Goal: Task Accomplishment & Management: Manage account settings

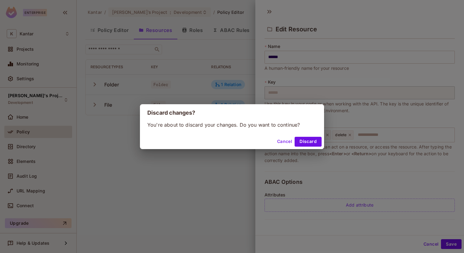
scroll to position [103, 0]
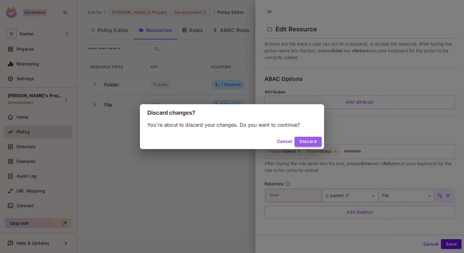
click at [302, 141] on button "Discard" at bounding box center [308, 142] width 27 height 10
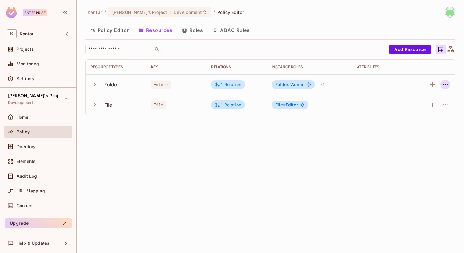
click at [448, 84] on icon "button" at bounding box center [445, 84] width 7 height 7
click at [426, 116] on li "Delete Resource" at bounding box center [416, 122] width 58 height 14
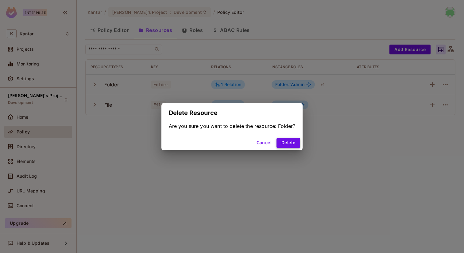
click at [294, 140] on button "Delete" at bounding box center [289, 143] width 24 height 10
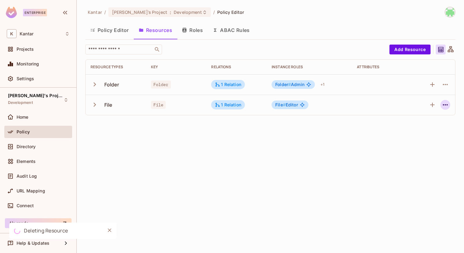
click at [447, 102] on icon "button" at bounding box center [445, 104] width 7 height 7
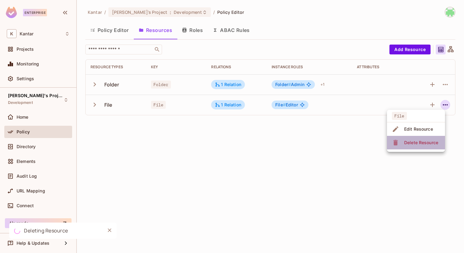
click at [415, 149] on li "Delete Resource" at bounding box center [416, 143] width 58 height 14
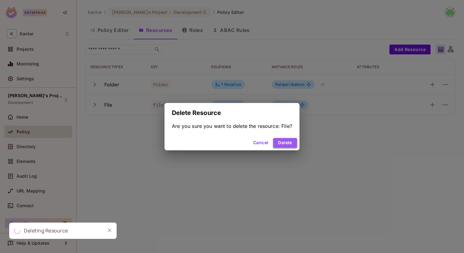
click at [293, 144] on button "Delete" at bounding box center [285, 143] width 24 height 10
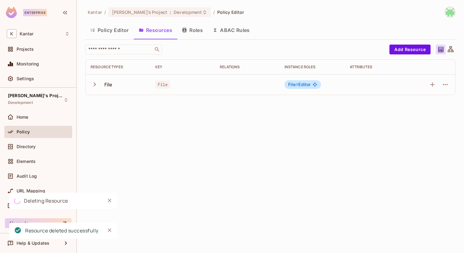
click at [191, 33] on button "Roles" at bounding box center [192, 29] width 31 height 15
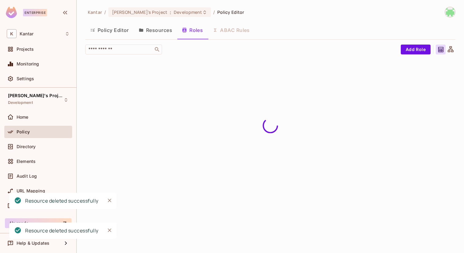
click at [129, 27] on button "Policy Editor" at bounding box center [109, 29] width 49 height 15
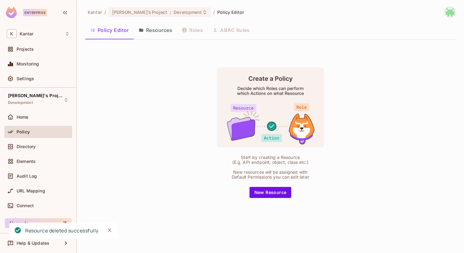
click at [151, 23] on button "Resources" at bounding box center [155, 29] width 43 height 15
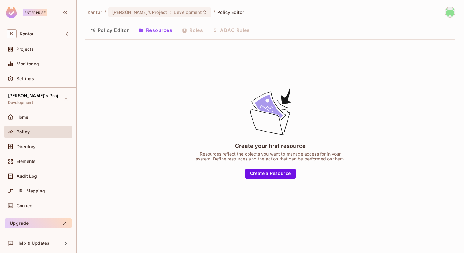
click at [115, 38] on div "Policy Editor Resources Roles ABAC Rules" at bounding box center [270, 30] width 370 height 17
click at [43, 119] on div "Home" at bounding box center [38, 116] width 63 height 7
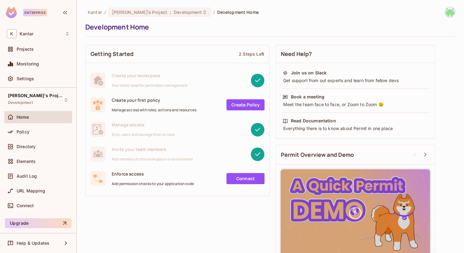
click at [44, 121] on div "Home" at bounding box center [38, 117] width 68 height 12
click at [427, 113] on div "Join us on Slack Get support from out experts and learn from fellow devs Book a…" at bounding box center [355, 100] width 149 height 65
click at [55, 131] on div "Policy" at bounding box center [43, 131] width 53 height 5
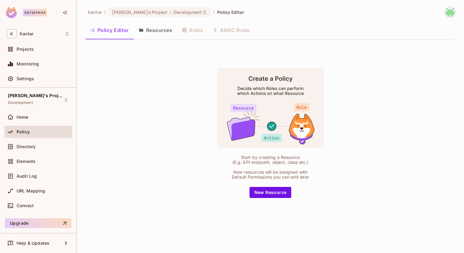
click at [151, 32] on button "Resources" at bounding box center [155, 29] width 43 height 15
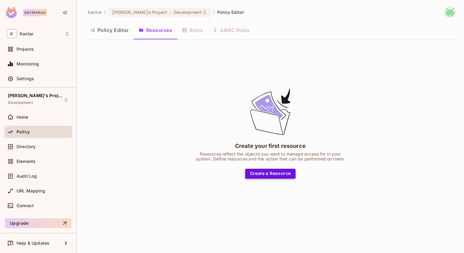
click at [263, 173] on button "Create a Resource" at bounding box center [270, 174] width 51 height 10
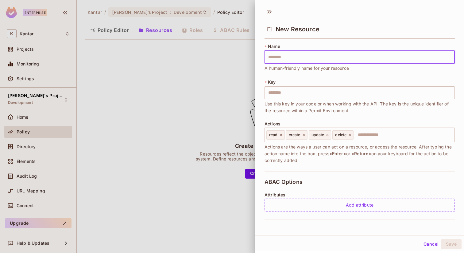
type input "*"
type input "**"
type input "***"
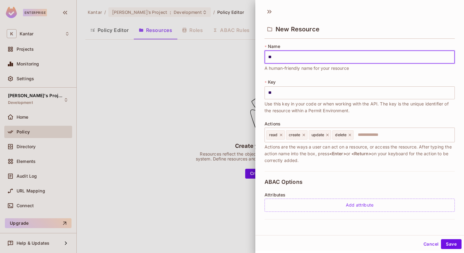
type input "***"
type input "****"
type input "*****"
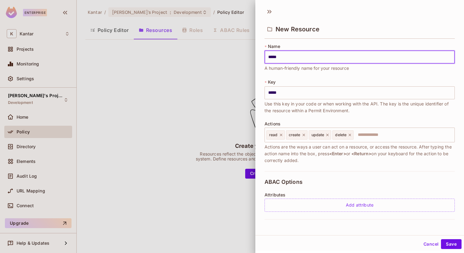
type input "******"
click at [446, 243] on button "Save" at bounding box center [451, 244] width 21 height 10
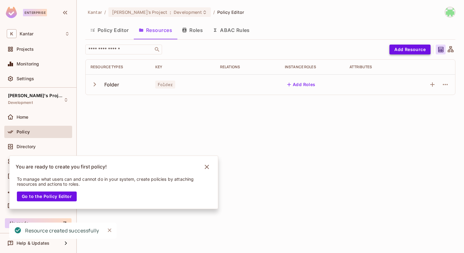
click at [418, 49] on button "Add Resource" at bounding box center [410, 50] width 41 height 10
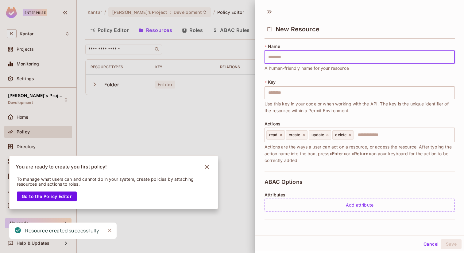
type input "*"
type input "**"
type input "***"
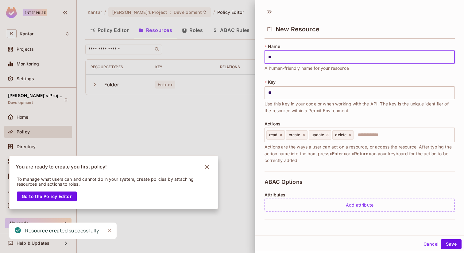
type input "***"
type input "****"
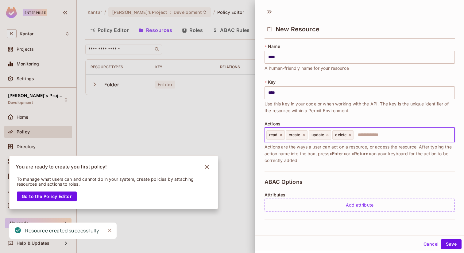
click at [410, 139] on input "text" at bounding box center [403, 135] width 98 height 12
type input "******"
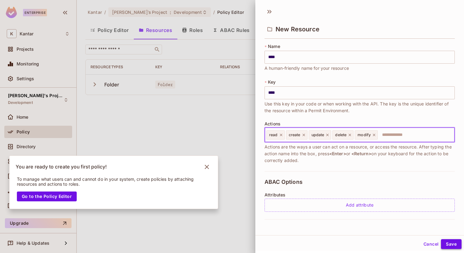
click at [446, 243] on button "Save" at bounding box center [451, 244] width 21 height 10
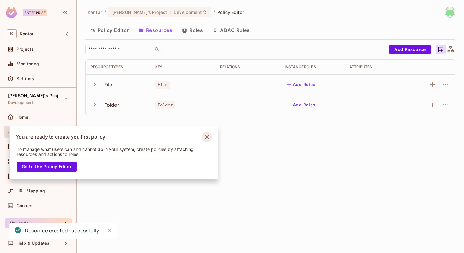
click at [209, 136] on icon "Notifications Alt+T" at bounding box center [207, 137] width 10 height 10
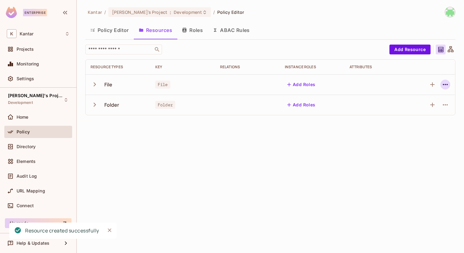
click at [449, 83] on icon "button" at bounding box center [445, 84] width 7 height 7
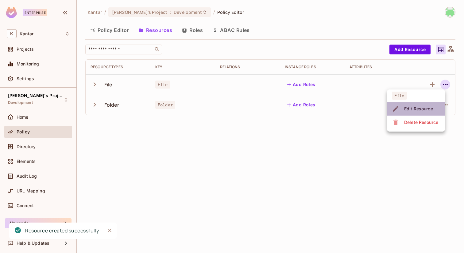
click at [416, 109] on div "Edit Resource" at bounding box center [418, 109] width 29 height 6
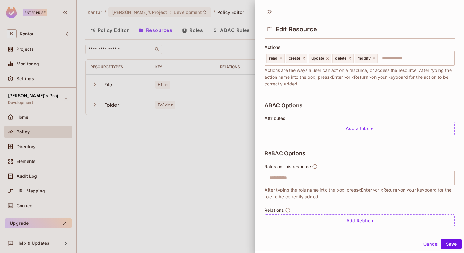
scroll to position [85, 0]
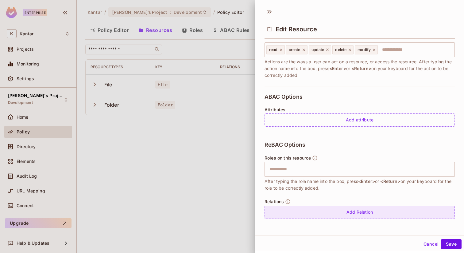
click at [353, 216] on div "Add Relation" at bounding box center [360, 211] width 190 height 13
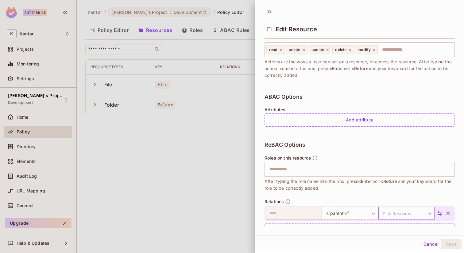
click at [399, 216] on body "Enterprise K Kantar Projects Monitoring Settings [PERSON_NAME]'s Project Develo…" at bounding box center [232, 126] width 464 height 253
click at [451, 189] on div at bounding box center [232, 126] width 464 height 253
click at [434, 244] on button "Cancel" at bounding box center [431, 244] width 20 height 10
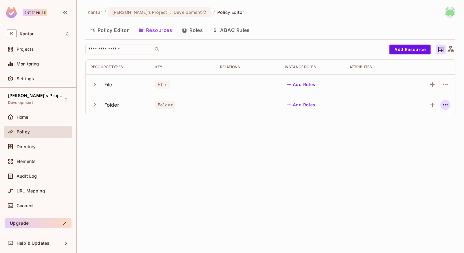
click at [446, 100] on button "button" at bounding box center [446, 105] width 10 height 10
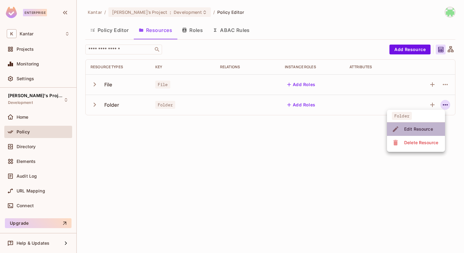
click at [423, 127] on div "Edit Resource" at bounding box center [418, 129] width 29 height 6
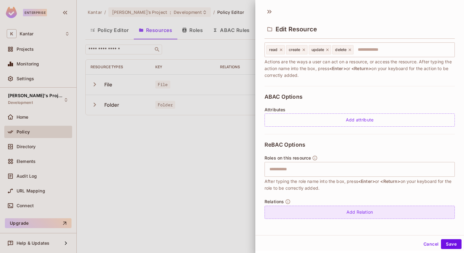
click at [390, 213] on div "Add Relation" at bounding box center [360, 211] width 190 height 13
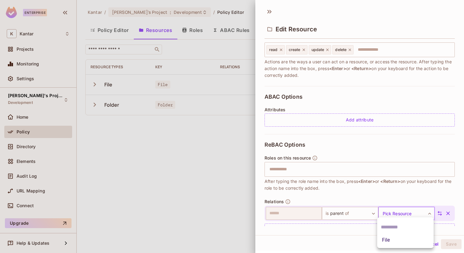
click at [398, 213] on body "Enterprise K Kantar Projects Monitoring Settings [PERSON_NAME]'s Project Develo…" at bounding box center [232, 126] width 464 height 253
click at [396, 240] on li "File" at bounding box center [405, 239] width 57 height 11
click at [453, 244] on button "Save" at bounding box center [451, 244] width 21 height 10
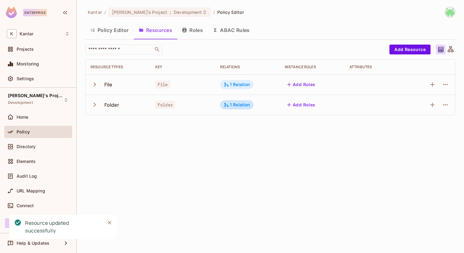
click at [245, 84] on div "1 Relation" at bounding box center [237, 85] width 26 height 6
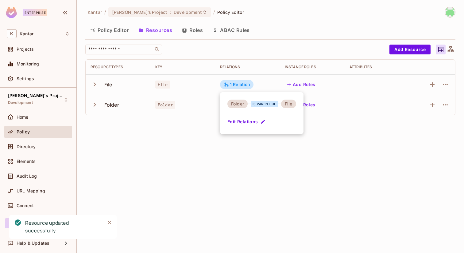
click at [213, 102] on div at bounding box center [232, 126] width 464 height 253
click at [224, 102] on icon at bounding box center [227, 105] width 6 height 6
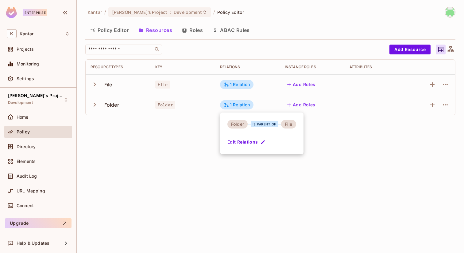
click at [326, 123] on div at bounding box center [232, 126] width 464 height 253
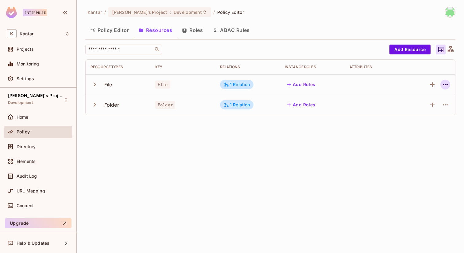
click at [446, 85] on icon "button" at bounding box center [445, 84] width 7 height 7
click at [414, 119] on div "Delete Resource" at bounding box center [421, 122] width 34 height 6
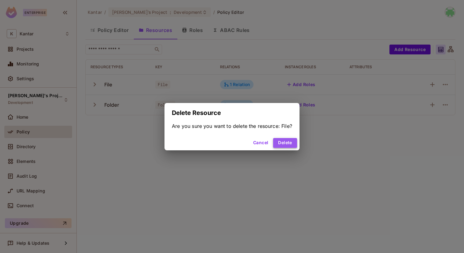
click at [276, 144] on button "Delete" at bounding box center [285, 143] width 24 height 10
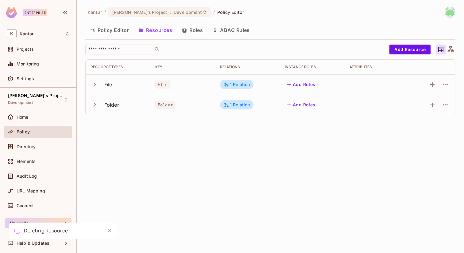
click at [446, 110] on td at bounding box center [433, 105] width 46 height 20
click at [445, 107] on icon "button" at bounding box center [445, 104] width 7 height 7
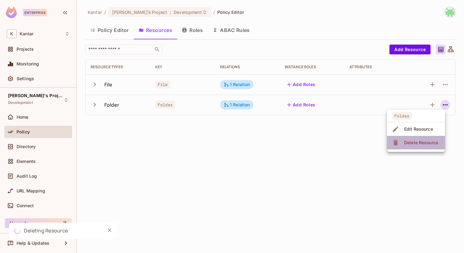
click at [417, 142] on div "Delete Resource" at bounding box center [421, 142] width 34 height 6
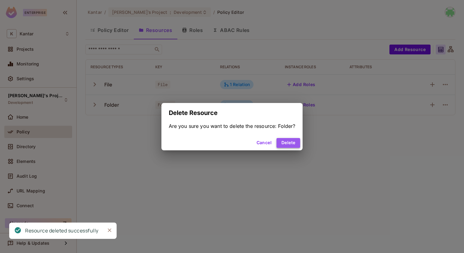
click at [285, 140] on button "Delete" at bounding box center [289, 143] width 24 height 10
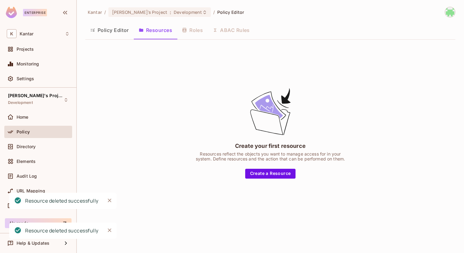
click at [107, 34] on button "Policy Editor" at bounding box center [109, 29] width 49 height 15
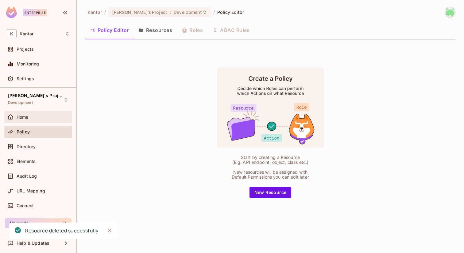
click at [53, 118] on div "Home" at bounding box center [43, 117] width 53 height 5
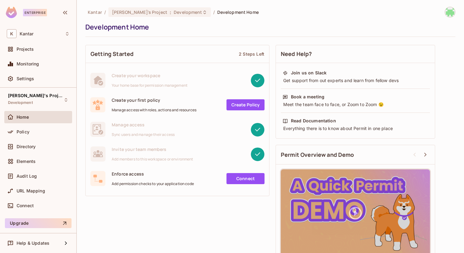
click at [447, 54] on div "Getting Started 2 Steps Left Create your workspace Your home base for permissio…" at bounding box center [270, 154] width 370 height 225
click at [51, 131] on div "Policy" at bounding box center [43, 131] width 53 height 5
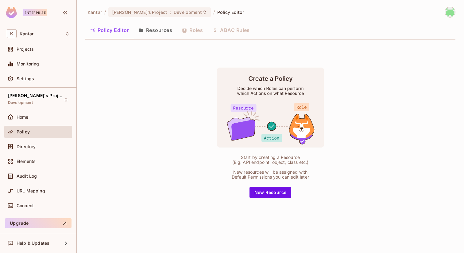
click at [163, 33] on button "Resources" at bounding box center [155, 29] width 43 height 15
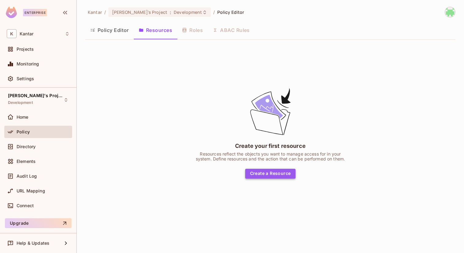
click at [260, 170] on button "Create a Resource" at bounding box center [270, 174] width 51 height 10
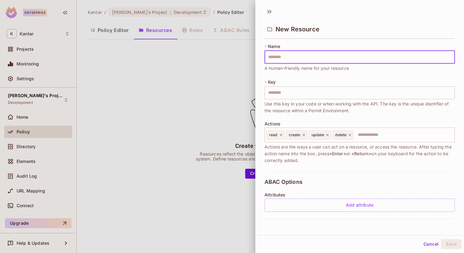
type input "*"
type input "**"
type input "***"
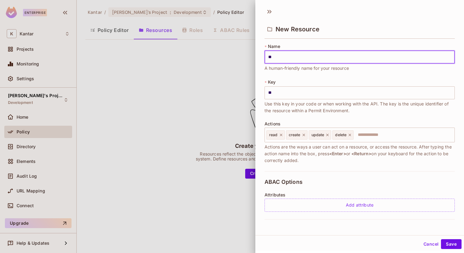
type input "***"
type input "****"
type input "*****"
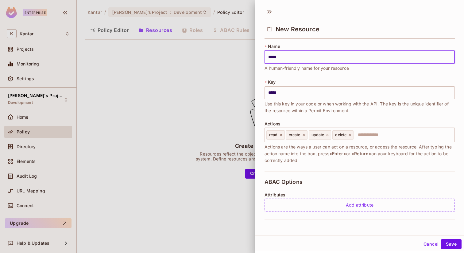
type input "******"
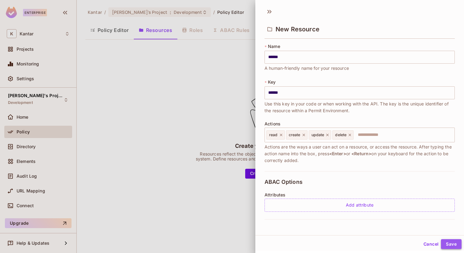
click at [452, 241] on button "Save" at bounding box center [451, 244] width 21 height 10
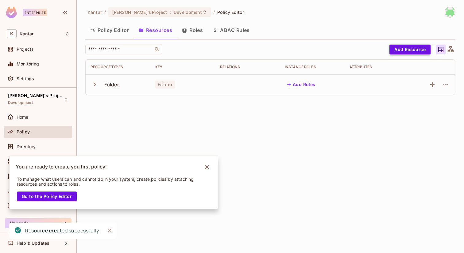
click at [409, 51] on button "Add Resource" at bounding box center [410, 50] width 41 height 10
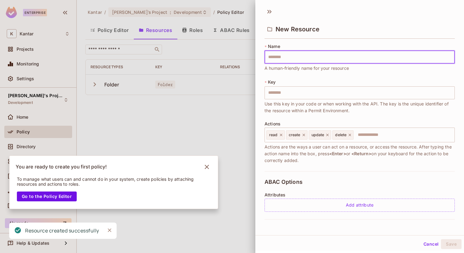
type input "*"
type input "**"
type input "***"
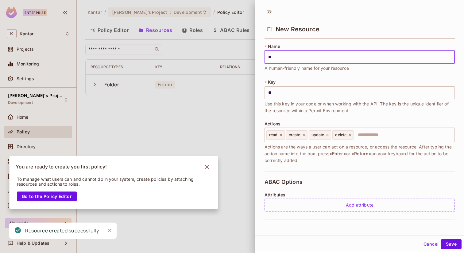
type input "***"
type input "****"
click at [388, 137] on input "text" at bounding box center [403, 135] width 98 height 12
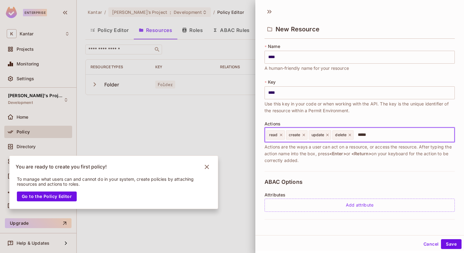
type input "******"
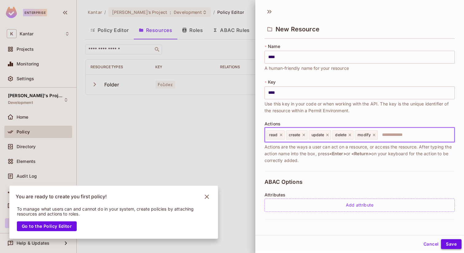
click at [449, 242] on button "Save" at bounding box center [451, 244] width 21 height 10
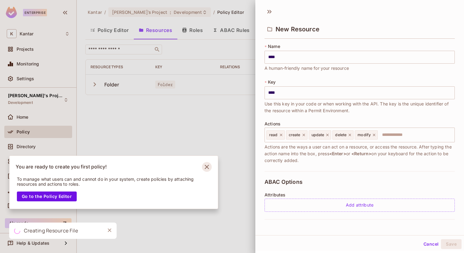
click at [206, 166] on icon "Notifications Alt+T" at bounding box center [207, 167] width 4 height 4
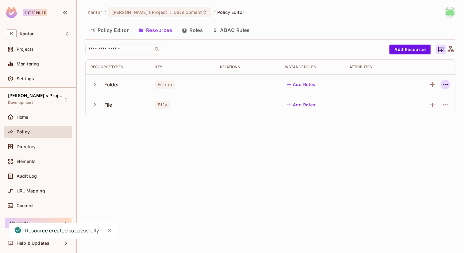
click at [446, 84] on icon "button" at bounding box center [445, 84] width 7 height 7
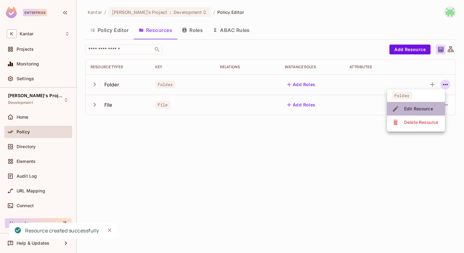
click at [403, 108] on span "Edit Resource" at bounding box center [419, 109] width 33 height 10
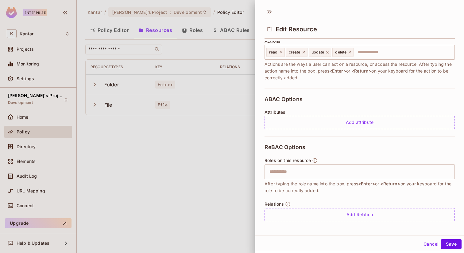
scroll to position [85, 0]
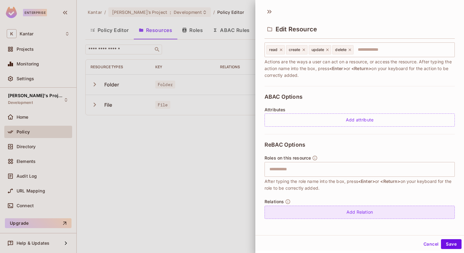
click at [362, 210] on div "Add Relation" at bounding box center [360, 211] width 190 height 13
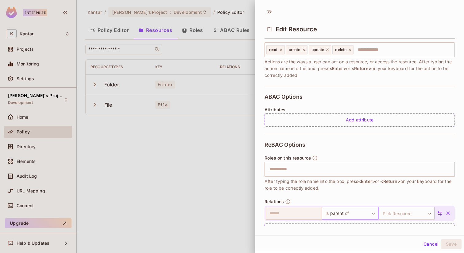
click at [371, 212] on body "Enterprise K Kantar Projects Monitoring Settings [PERSON_NAME]'s Project Develo…" at bounding box center [232, 126] width 464 height 253
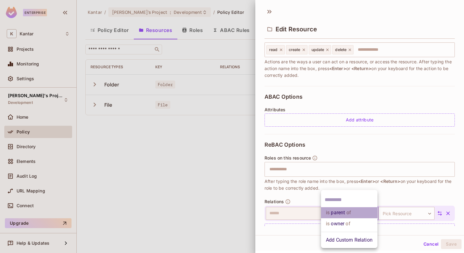
click at [348, 211] on span "of" at bounding box center [348, 212] width 6 height 7
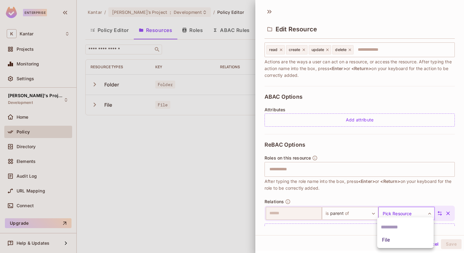
click at [400, 210] on body "Enterprise K Kantar Projects Monitoring Settings [PERSON_NAME]'s Project Develo…" at bounding box center [232, 126] width 464 height 253
click at [393, 240] on li "File" at bounding box center [405, 239] width 57 height 11
click at [455, 241] on button "Save" at bounding box center [451, 244] width 21 height 10
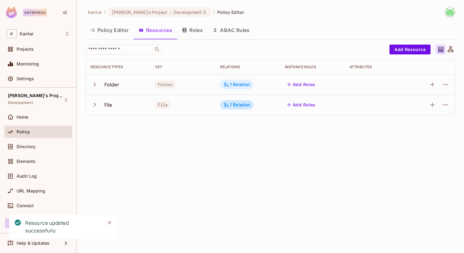
click at [236, 84] on div "1 Relation" at bounding box center [237, 85] width 26 height 6
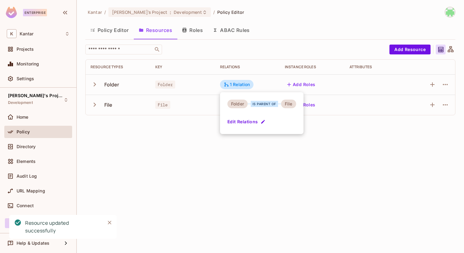
click at [309, 123] on div at bounding box center [232, 126] width 464 height 253
click at [240, 104] on div "1 Relation" at bounding box center [237, 105] width 26 height 6
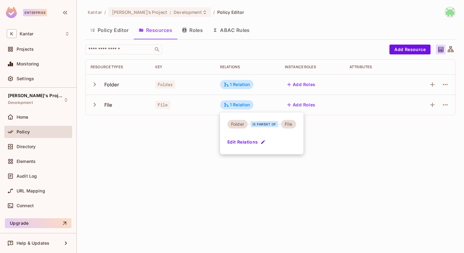
click at [324, 124] on div at bounding box center [232, 126] width 464 height 253
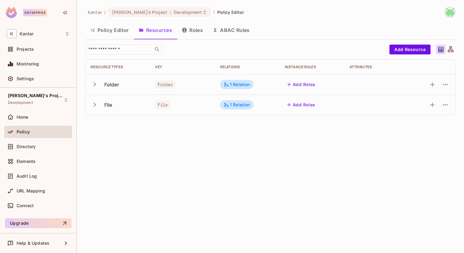
click at [192, 25] on button "Roles" at bounding box center [192, 29] width 31 height 15
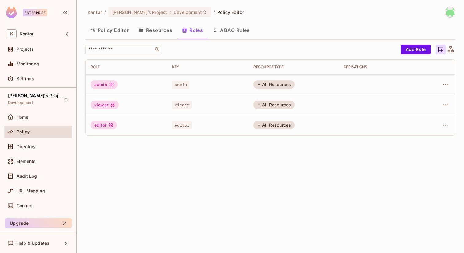
click at [167, 28] on button "Resources" at bounding box center [155, 29] width 43 height 15
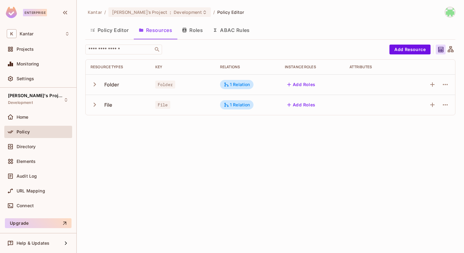
click at [303, 84] on button "Add Roles" at bounding box center [301, 85] width 33 height 10
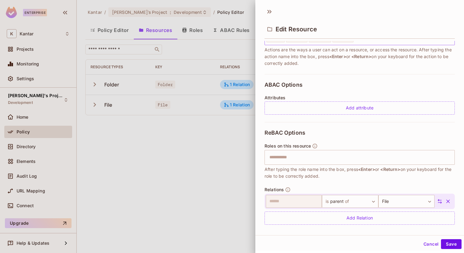
scroll to position [103, 0]
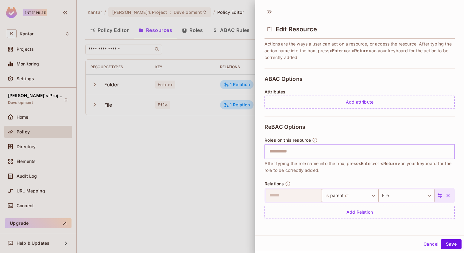
click at [286, 150] on input "text" at bounding box center [359, 151] width 186 height 12
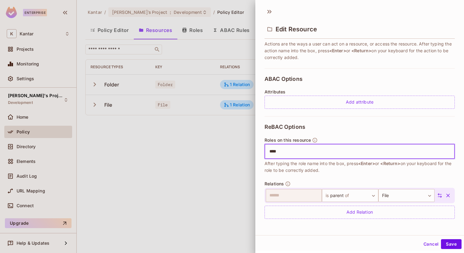
type input "*****"
type input "******"
click at [455, 247] on button "Save" at bounding box center [451, 244] width 21 height 10
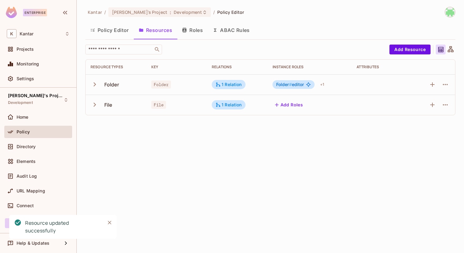
click at [295, 102] on button "Add Roles" at bounding box center [289, 105] width 33 height 10
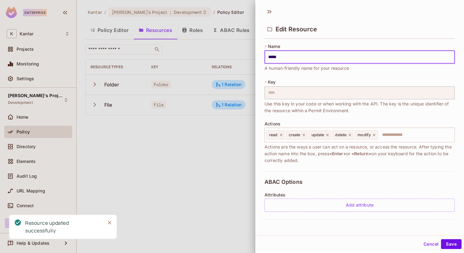
type input "****"
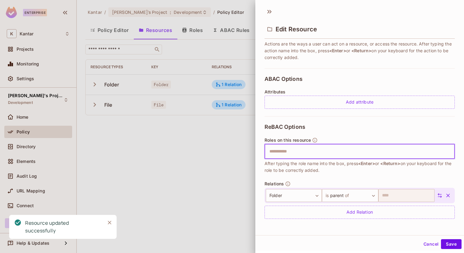
click at [298, 153] on input "text" at bounding box center [359, 151] width 186 height 12
type input "******"
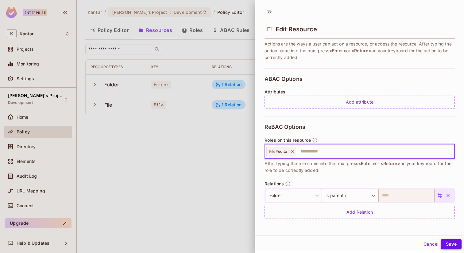
click at [450, 244] on button "Save" at bounding box center [451, 244] width 21 height 10
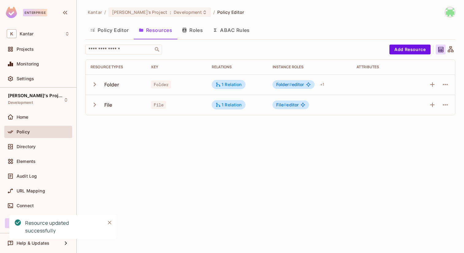
click at [105, 30] on button "Policy Editor" at bounding box center [109, 29] width 49 height 15
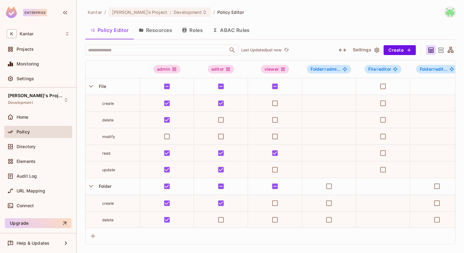
click at [443, 52] on icon at bounding box center [441, 50] width 8 height 8
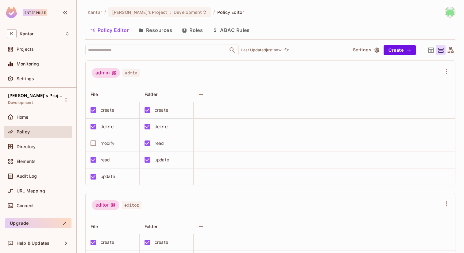
click at [451, 51] on icon at bounding box center [451, 50] width 8 height 8
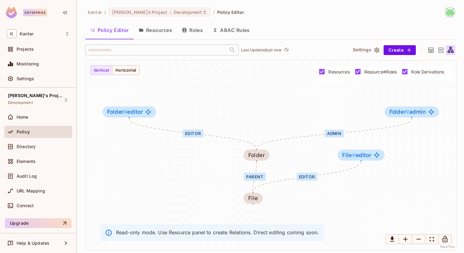
click at [428, 50] on icon at bounding box center [431, 50] width 8 height 8
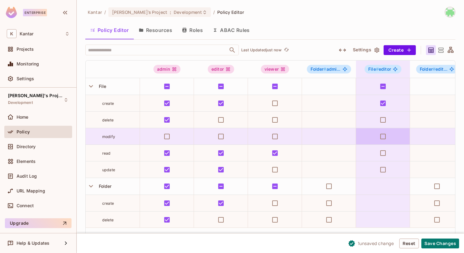
click at [381, 143] on td at bounding box center [383, 136] width 54 height 17
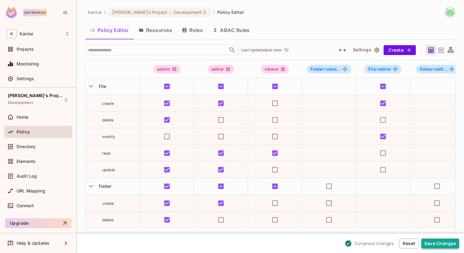
click at [433, 246] on button "Save Changes" at bounding box center [441, 243] width 38 height 10
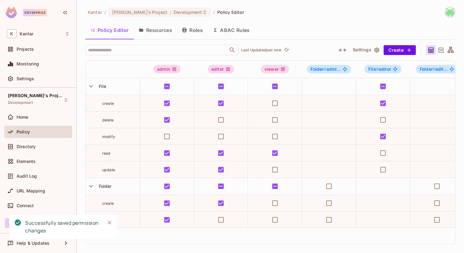
click at [328, 46] on div "​ Last Updated just now" at bounding box center [207, 50] width 244 height 11
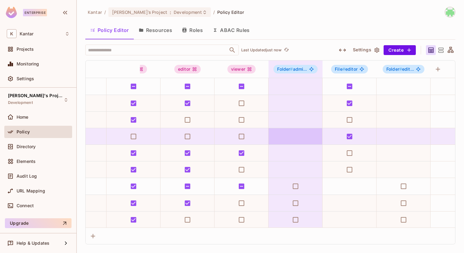
scroll to position [0, 47]
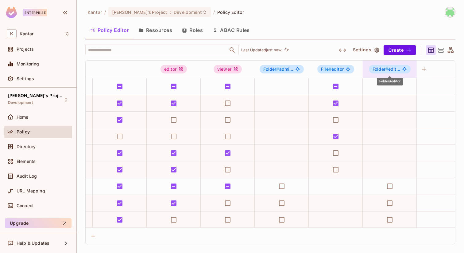
click at [390, 69] on span "Folder # edit..." at bounding box center [387, 69] width 28 height 5
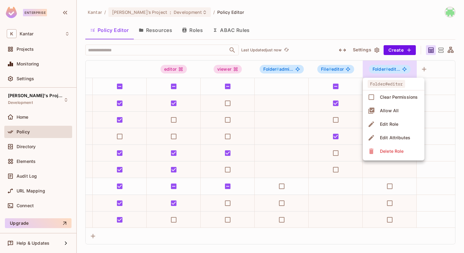
click at [388, 119] on li "Edit Role" at bounding box center [394, 124] width 62 height 14
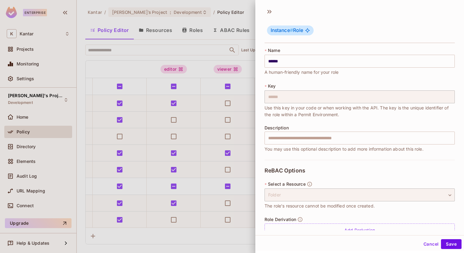
scroll to position [14, 0]
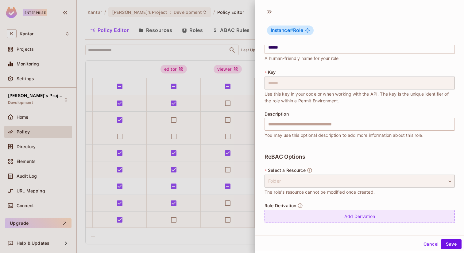
click at [299, 213] on div "Add Derivation" at bounding box center [360, 215] width 190 height 13
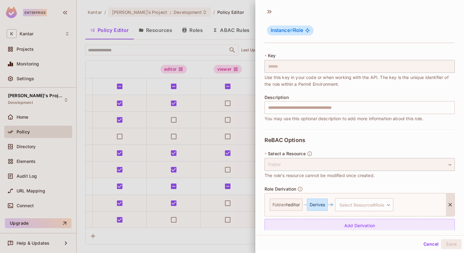
scroll to position [40, 0]
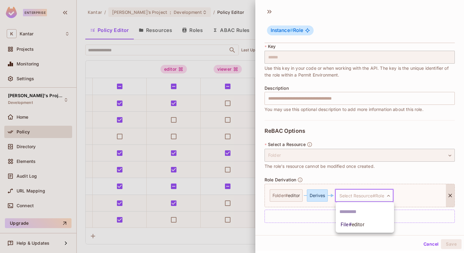
click at [353, 197] on body "Enterprise K Kantar Projects Monitoring Settings [PERSON_NAME]'s Project Develo…" at bounding box center [232, 126] width 464 height 253
click at [343, 222] on span "File # editor" at bounding box center [353, 224] width 24 height 7
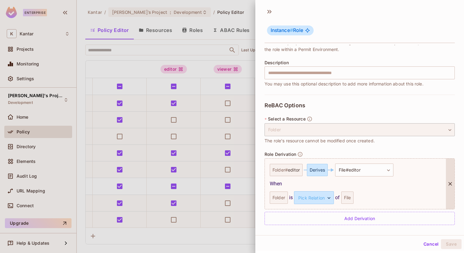
scroll to position [67, 0]
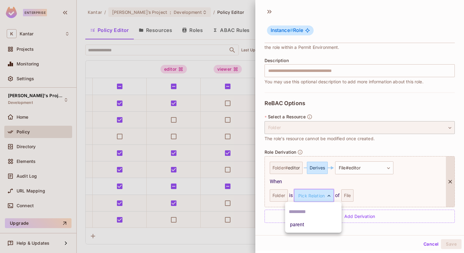
click at [307, 194] on body "Enterprise K Kantar Projects Monitoring Settings [PERSON_NAME]'s Project Develo…" at bounding box center [232, 126] width 464 height 253
click at [306, 226] on li "parent" at bounding box center [313, 224] width 57 height 11
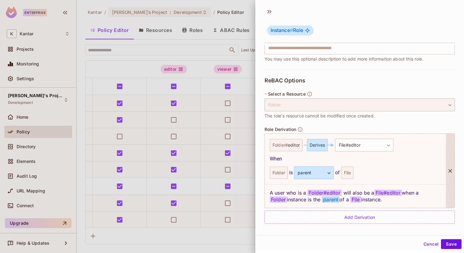
scroll to position [91, 0]
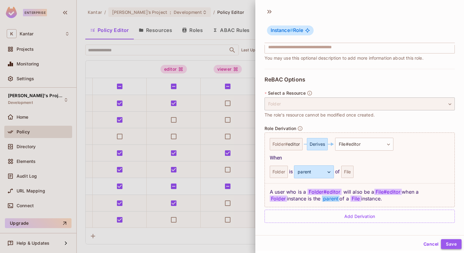
click at [454, 240] on button "Save" at bounding box center [451, 244] width 21 height 10
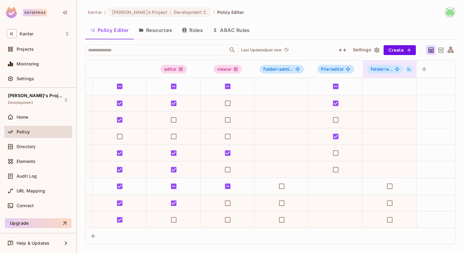
click at [408, 66] on button at bounding box center [409, 69] width 7 height 7
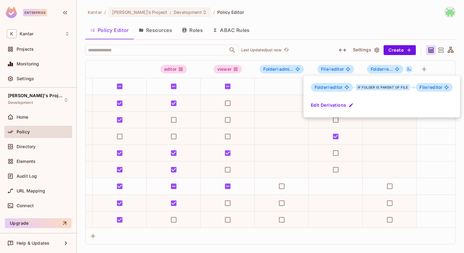
click at [366, 38] on div at bounding box center [232, 126] width 464 height 253
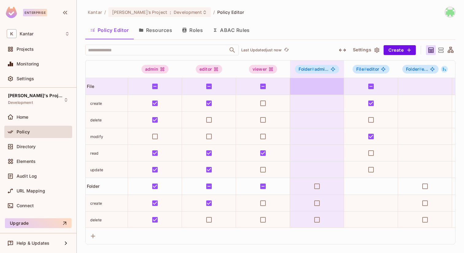
scroll to position [0, 0]
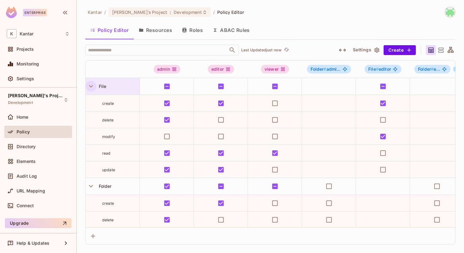
click at [89, 83] on icon "button" at bounding box center [91, 86] width 8 height 8
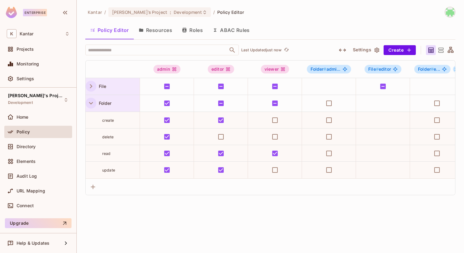
click at [91, 105] on icon "button" at bounding box center [91, 103] width 8 height 8
